Goal: Task Accomplishment & Management: Manage account settings

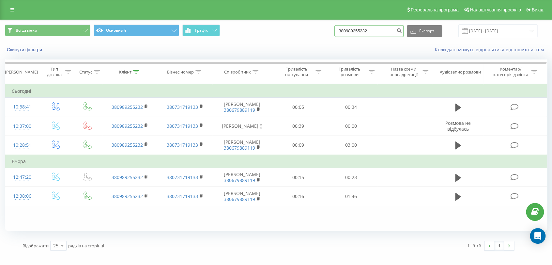
drag, startPoint x: 383, startPoint y: 33, endPoint x: 313, endPoint y: 35, distance: 69.8
click at [313, 35] on div "Всі дзвінки Основний Графік 380989255232 Експорт .csv .xls .xlsx 21.05.2025 - 2…" at bounding box center [276, 30] width 542 height 13
type input "380674592757"
click at [402, 30] on icon "submit" at bounding box center [399, 30] width 6 height 4
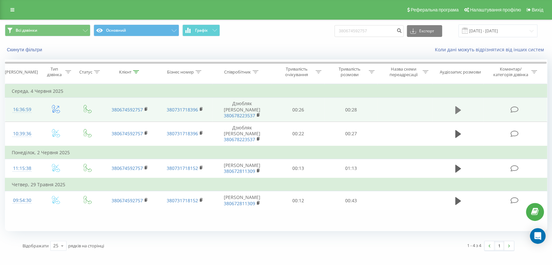
click at [458, 106] on icon at bounding box center [458, 110] width 6 height 8
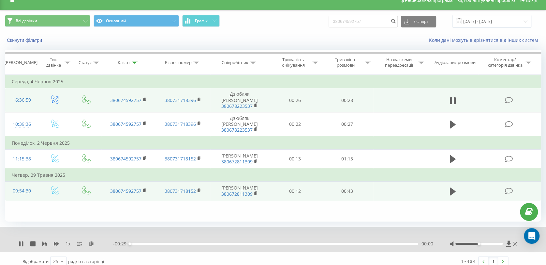
scroll to position [16, 0]
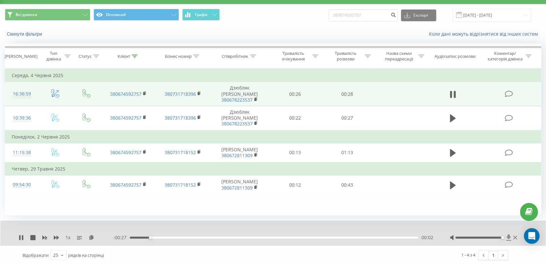
drag, startPoint x: 479, startPoint y: 237, endPoint x: 508, endPoint y: 236, distance: 28.8
click at [508, 236] on div at bounding box center [484, 237] width 69 height 7
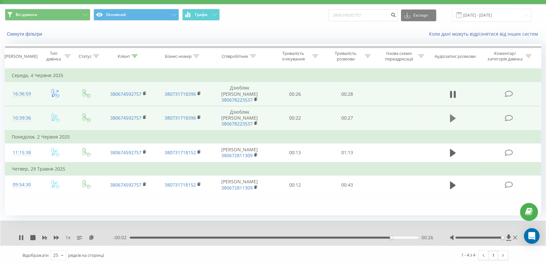
click at [453, 114] on icon at bounding box center [453, 118] width 6 height 8
click at [21, 237] on icon at bounding box center [21, 237] width 5 height 5
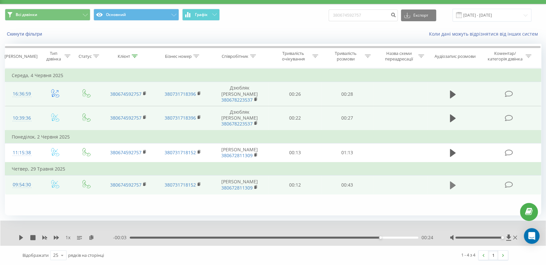
click at [452, 181] on icon at bounding box center [453, 185] width 6 height 8
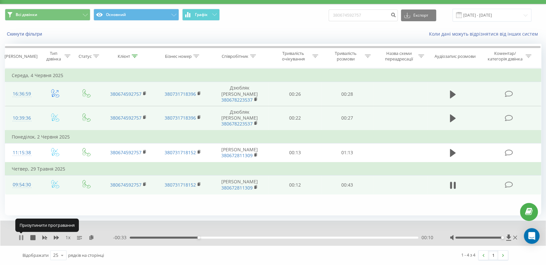
click at [19, 238] on icon at bounding box center [19, 237] width 1 height 5
click at [167, 194] on div "Фільтрувати за умовою Дорівнює Введіть значення Скасувати OK Фільтрувати за умо…" at bounding box center [273, 141] width 537 height 147
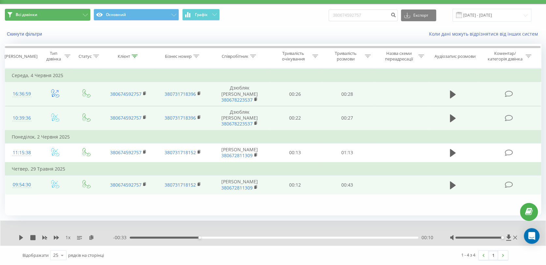
click at [11, 13] on icon at bounding box center [10, 15] width 5 height 6
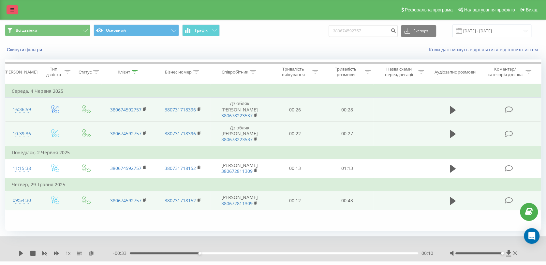
click at [10, 10] on icon at bounding box center [12, 10] width 4 height 5
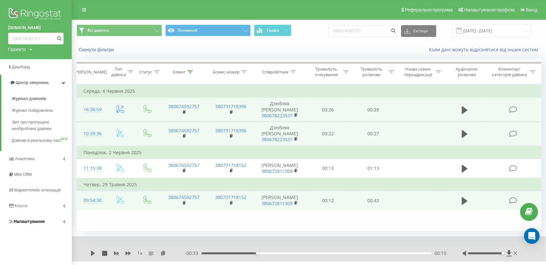
click at [39, 223] on span "Налаштування" at bounding box center [29, 221] width 31 height 5
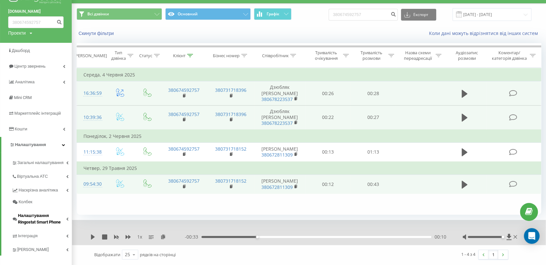
scroll to position [23, 0]
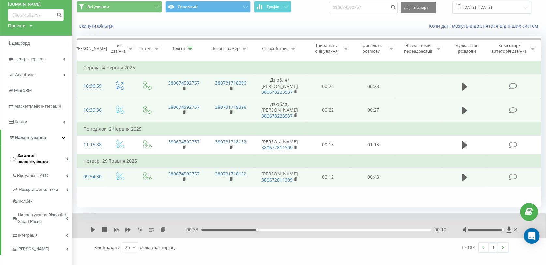
click at [36, 155] on span "Загальні налаштування" at bounding box center [41, 158] width 49 height 13
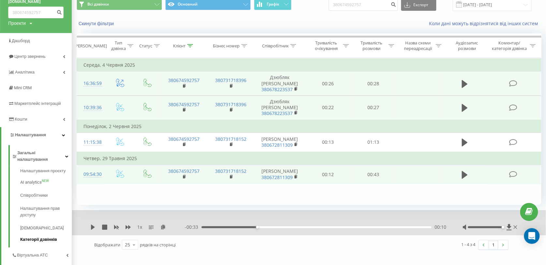
scroll to position [96, 0]
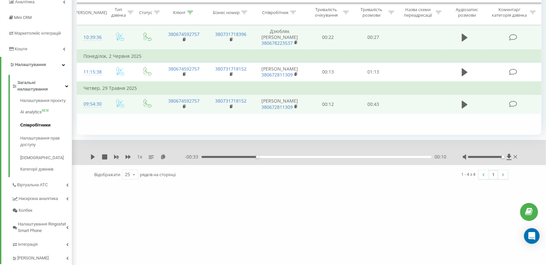
click at [40, 122] on span "Співробітники" at bounding box center [35, 125] width 30 height 7
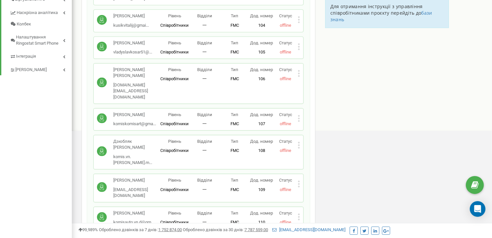
scroll to position [391, 420]
click at [299, 144] on icon at bounding box center [299, 145] width 2 height 2
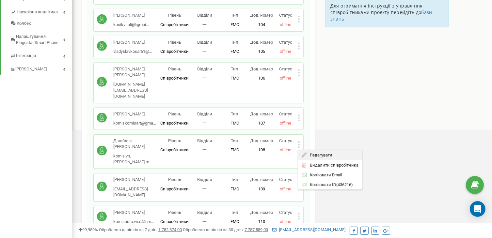
click at [314, 153] on span "Редагувати" at bounding box center [319, 155] width 26 height 4
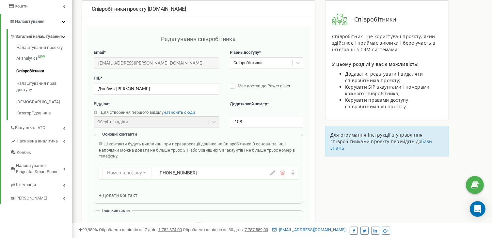
scroll to position [98, 0]
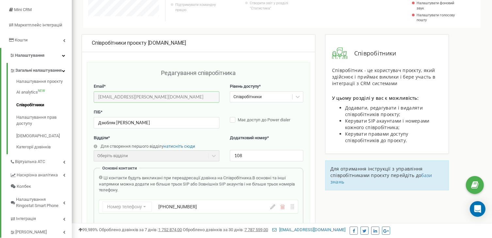
drag, startPoint x: 170, startPoint y: 97, endPoint x: 91, endPoint y: 100, distance: 79.0
click at [91, 100] on div "Редагування співробітника Email * komis.vn.bohdan.manager@gmail.com Email недос…" at bounding box center [198, 214] width 223 height 304
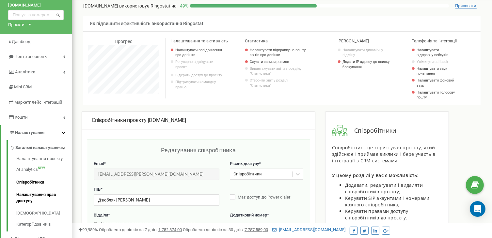
scroll to position [0, 0]
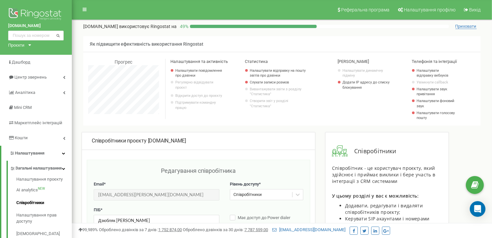
drag, startPoint x: 189, startPoint y: 7, endPoint x: 159, endPoint y: 7, distance: 30.0
click at [189, 7] on nav "Реферальна програма Налаштування профілю Вихід" at bounding box center [282, 10] width 420 height 20
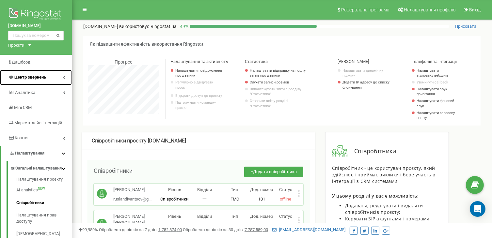
click at [26, 77] on span "Центр звернень" at bounding box center [30, 77] width 32 height 5
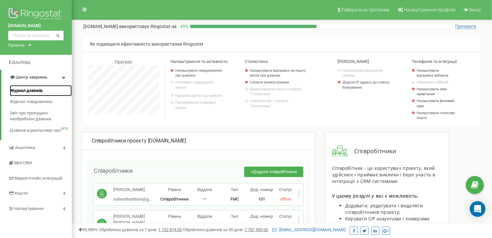
click at [25, 90] on span "Журнал дзвінків" at bounding box center [26, 91] width 33 height 6
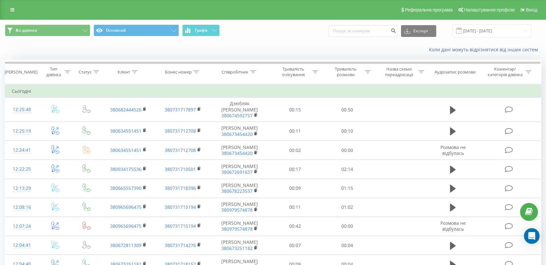
click at [256, 26] on span "Всі дзвінки Основний Графік" at bounding box center [137, 30] width 264 height 13
